Goal: Check status

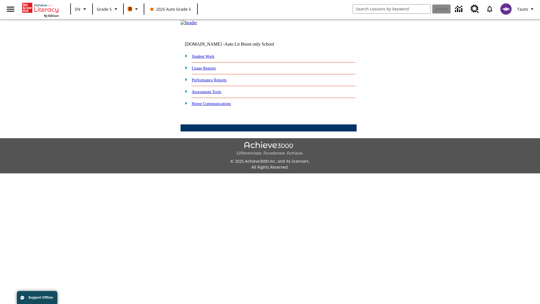
click at [215, 82] on link "Performance Reports" at bounding box center [209, 80] width 35 height 5
click at [0, 0] on link "How are my students performing on standards?" at bounding box center [0, 0] width 0 height 0
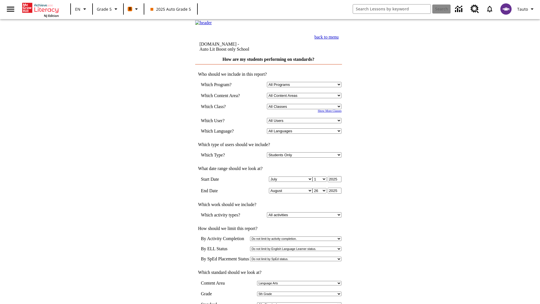
click at [305, 109] on select "Select a Class: All Classes 2025 Auto Grade 5 OL 2025 Auto Grade 6" at bounding box center [304, 106] width 75 height 5
select select "11133131"
click at [305, 123] on select "All Users Cat, Sautoen Cat, Sautoes Cat, Sautoss Donotlogin, Sautoen Twoschools…" at bounding box center [304, 120] width 75 height 5
select select "21437107"
